Goal: Information Seeking & Learning: Learn about a topic

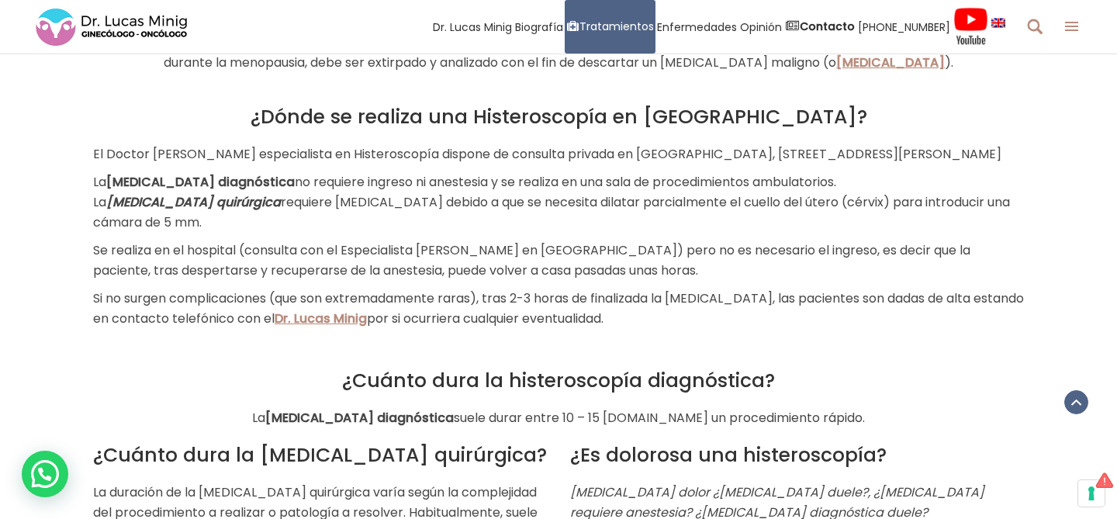
scroll to position [1950, 0]
drag, startPoint x: 357, startPoint y: 165, endPoint x: 402, endPoint y: 204, distance: 59.4
click at [402, 204] on p "La [MEDICAL_DATA] diagnóstica no requiere ingreso ni anestesia y se realiza en …" at bounding box center [558, 201] width 931 height 60
drag, startPoint x: 396, startPoint y: 188, endPoint x: 466, endPoint y: 207, distance: 73.2
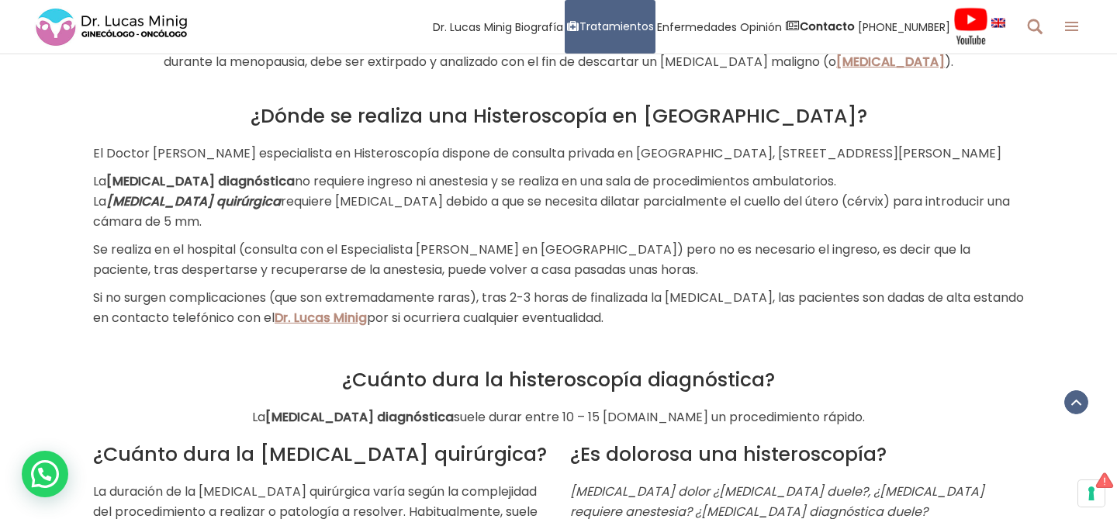
click at [468, 207] on p "La [MEDICAL_DATA] diagnóstica no requiere ingreso ni anestesia y se realiza en …" at bounding box center [558, 201] width 931 height 60
click at [466, 207] on p "La [MEDICAL_DATA] diagnóstica no requiere ingreso ni anestesia y se realiza en …" at bounding box center [558, 201] width 931 height 60
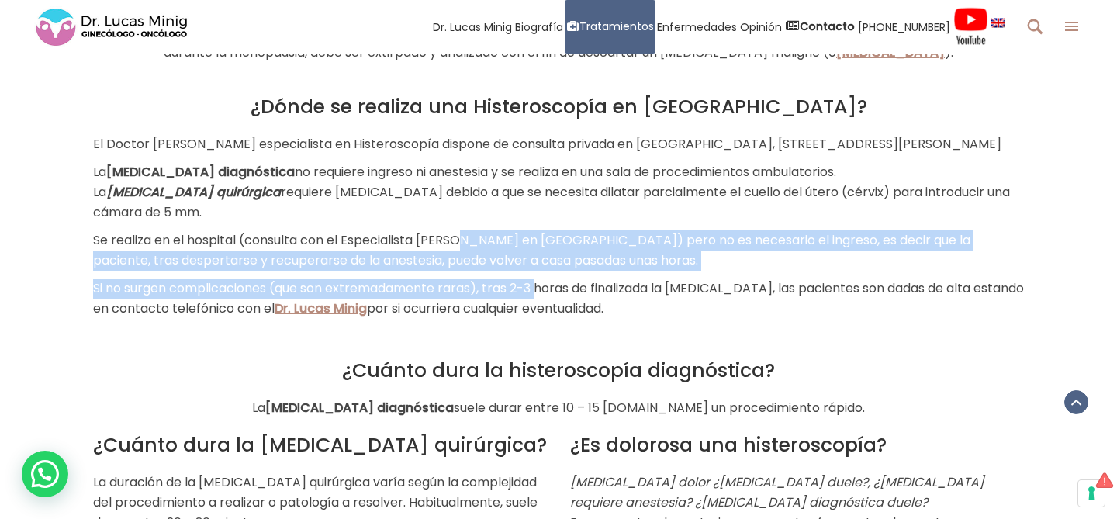
drag, startPoint x: 462, startPoint y: 226, endPoint x: 541, endPoint y: 268, distance: 89.5
click at [543, 268] on div "¿Dónde se realiza una Histeroscopía en [GEOGRAPHIC_DATA]? El Doctor [PERSON_NAM…" at bounding box center [558, 206] width 931 height 223
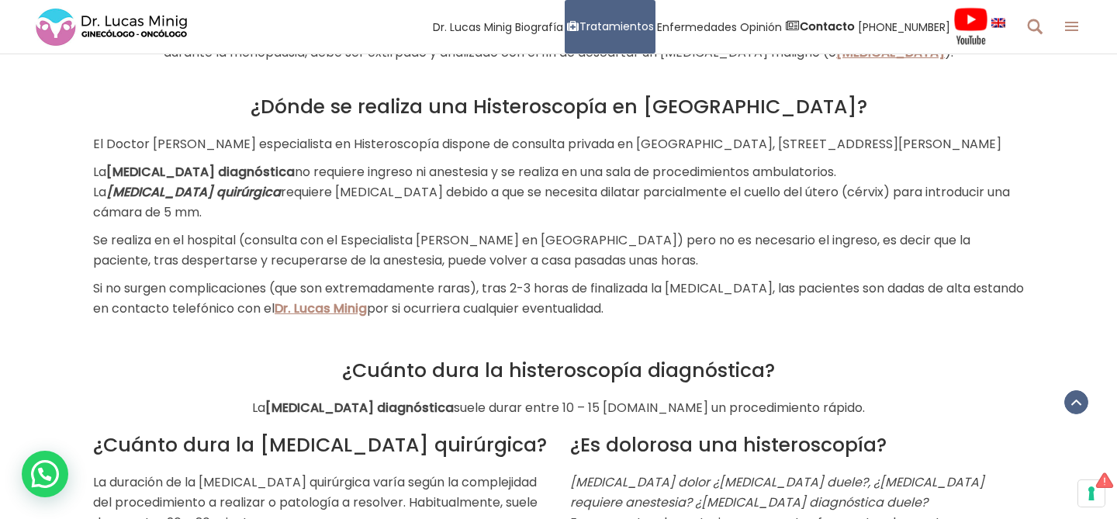
click at [564, 302] on p "Si no surgen complicaciones (que son extremadamente raras), tras 2-3 horas de f…" at bounding box center [558, 298] width 931 height 40
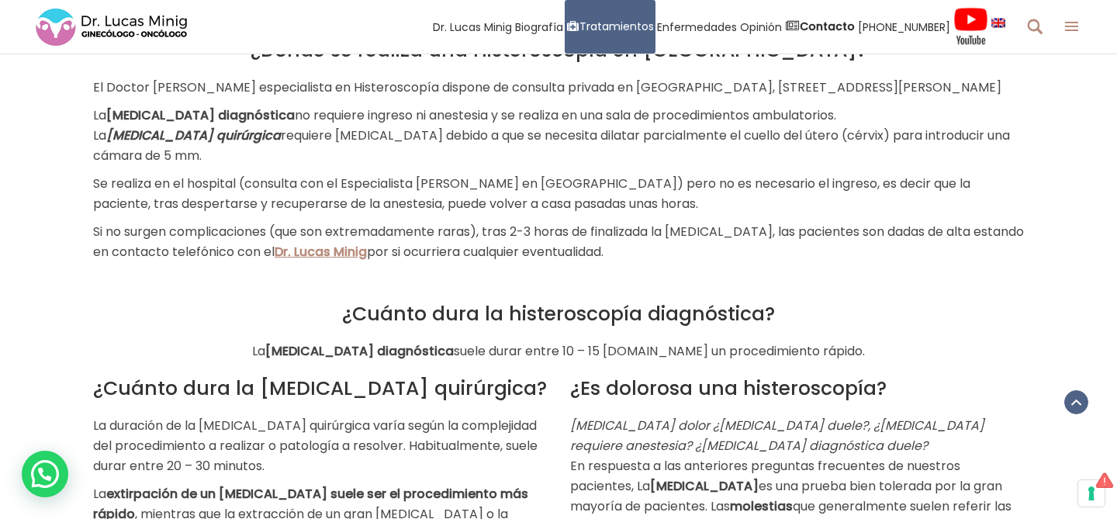
scroll to position [2022, 0]
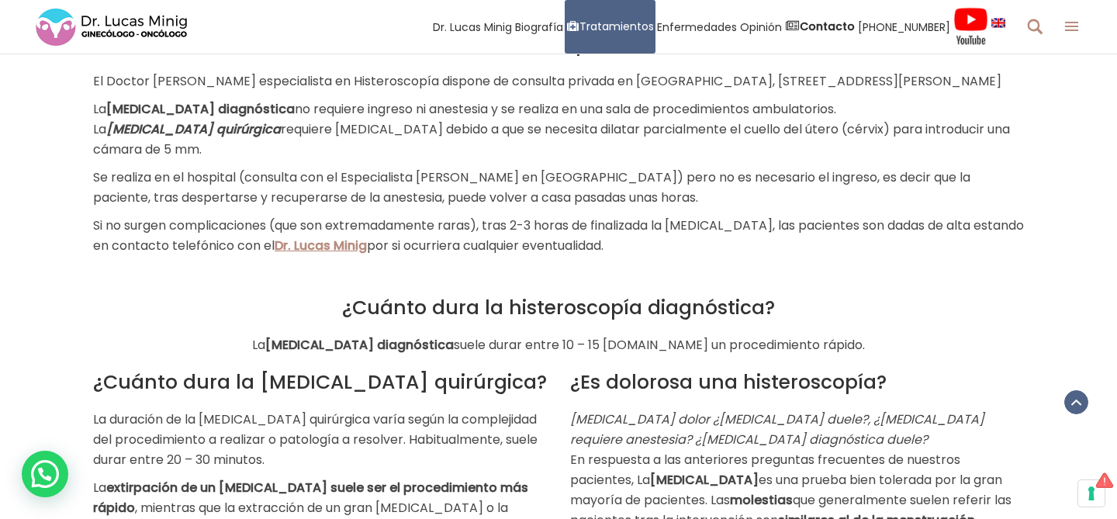
drag, startPoint x: 551, startPoint y: 226, endPoint x: 620, endPoint y: 263, distance: 78.7
click at [620, 263] on div "¿Dónde se realiza una Histeroscopía en [GEOGRAPHIC_DATA]? El Doctor [PERSON_NAM…" at bounding box center [558, 177] width 931 height 355
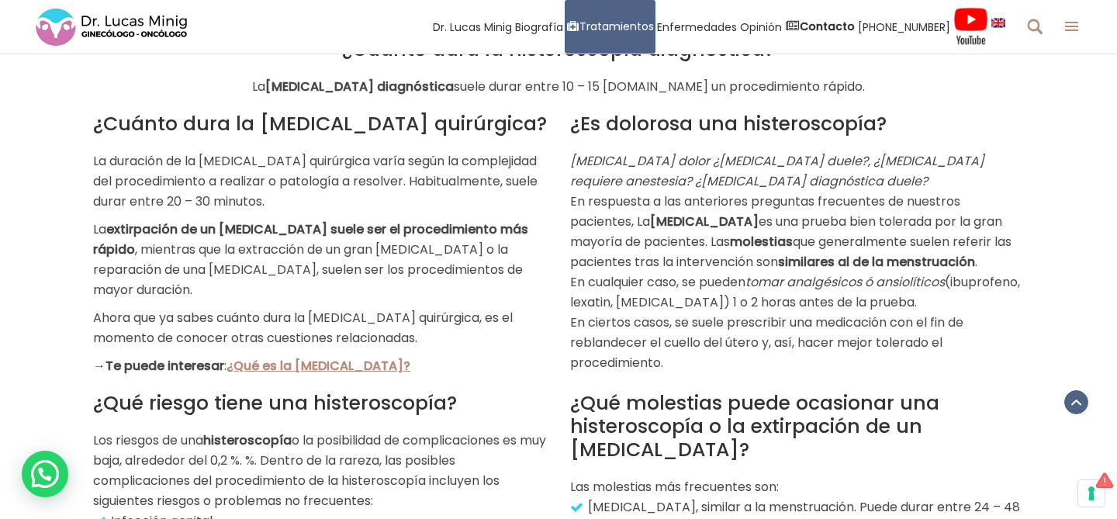
scroll to position [2286, 0]
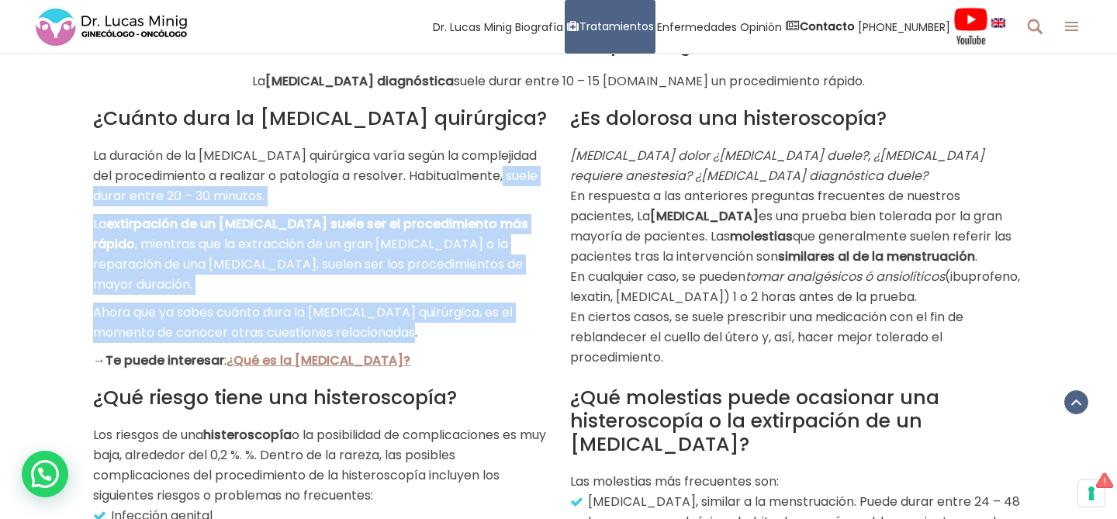
drag, startPoint x: 512, startPoint y: 165, endPoint x: 531, endPoint y: 292, distance: 128.6
click at [531, 293] on div "¿Cuánto dura la [MEDICAL_DATA] quirúrgica? La duración de la [MEDICAL_DATA] qui…" at bounding box center [320, 239] width 454 height 264
click at [531, 302] on p "Ahora que ya sabes cuánto dura la [MEDICAL_DATA] quirúrgica, es el momento de c…" at bounding box center [320, 322] width 454 height 40
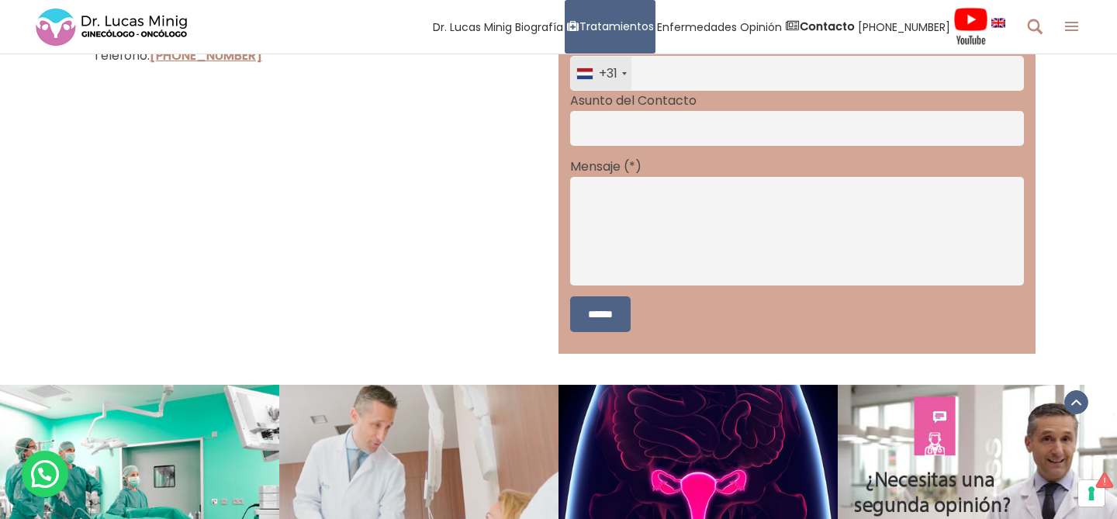
scroll to position [4509, 0]
